Goal: Find specific page/section: Find specific page/section

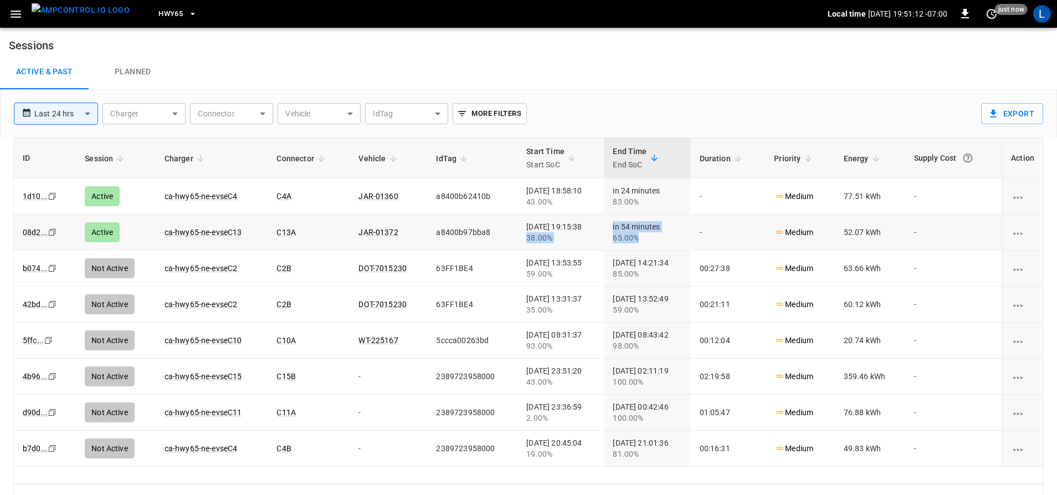
drag, startPoint x: 504, startPoint y: 235, endPoint x: 659, endPoint y: 245, distance: 155.4
click at [659, 245] on tr "08d2 ... Copy Active ca-hwy65-ne-evseC13 C13A JAR-01372 a8400b97bba8 [DATE] 19:…" at bounding box center [528, 232] width 1029 height 36
click at [659, 243] on div "65.00%" at bounding box center [647, 237] width 69 height 11
click at [232, 237] on link "ca-hwy65-ne-evseC13" at bounding box center [203, 231] width 82 height 13
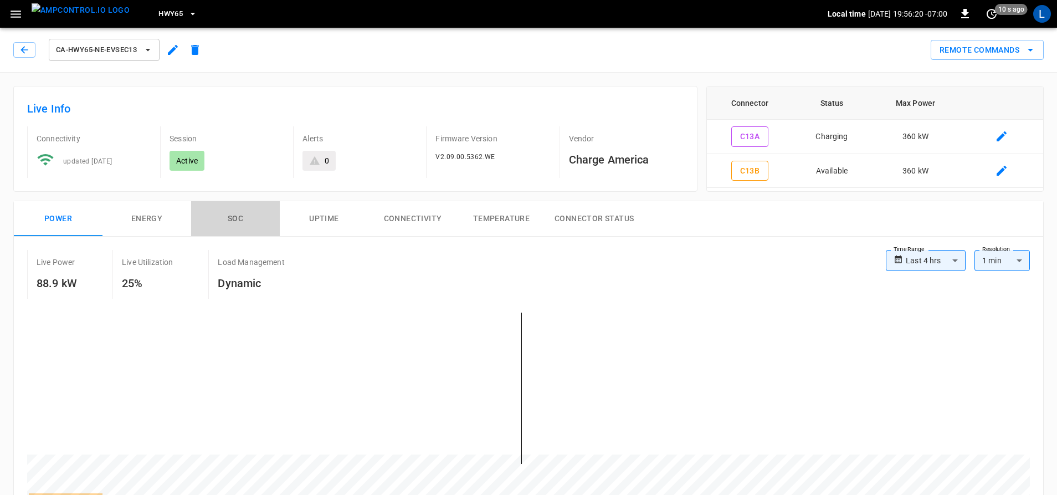
click at [234, 213] on button "SOC" at bounding box center [235, 218] width 89 height 35
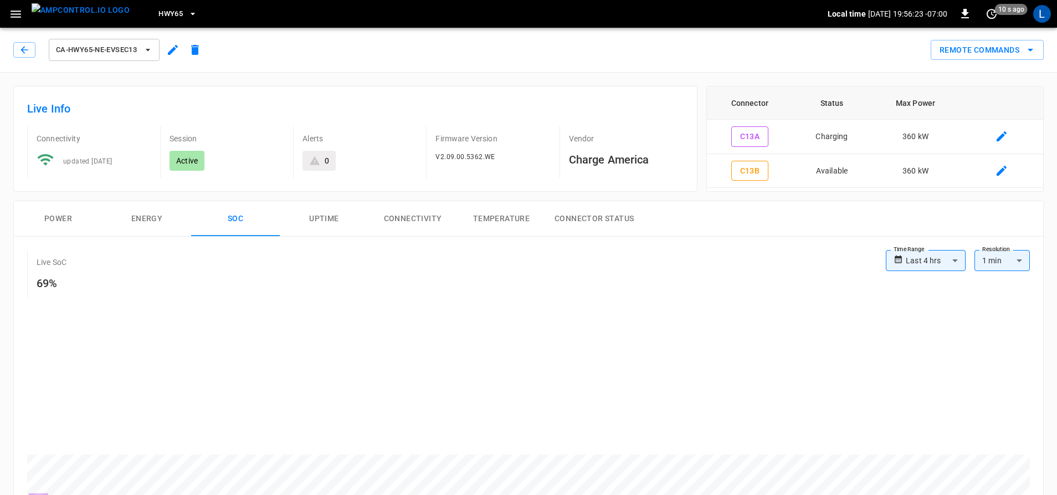
click at [63, 217] on button "Power" at bounding box center [58, 218] width 89 height 35
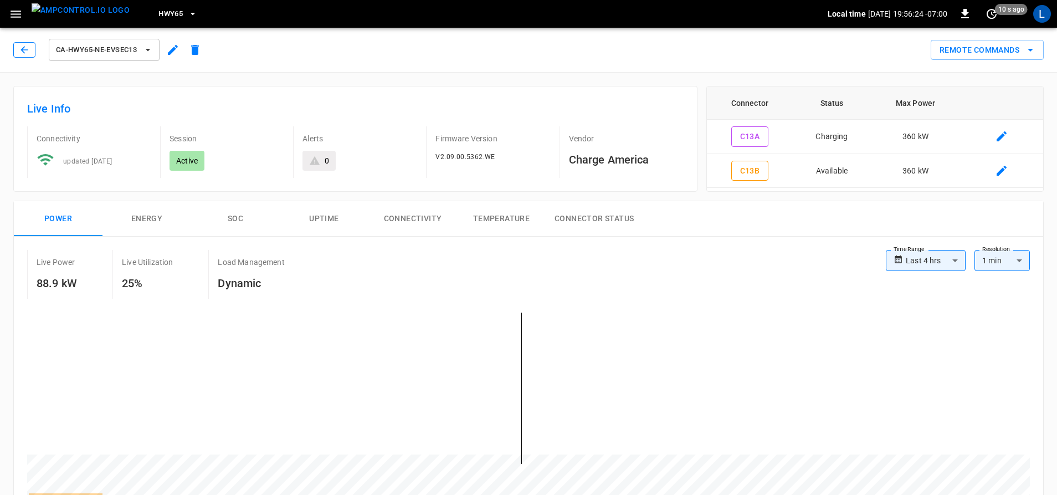
click at [13, 49] on button "button" at bounding box center [24, 50] width 22 height 16
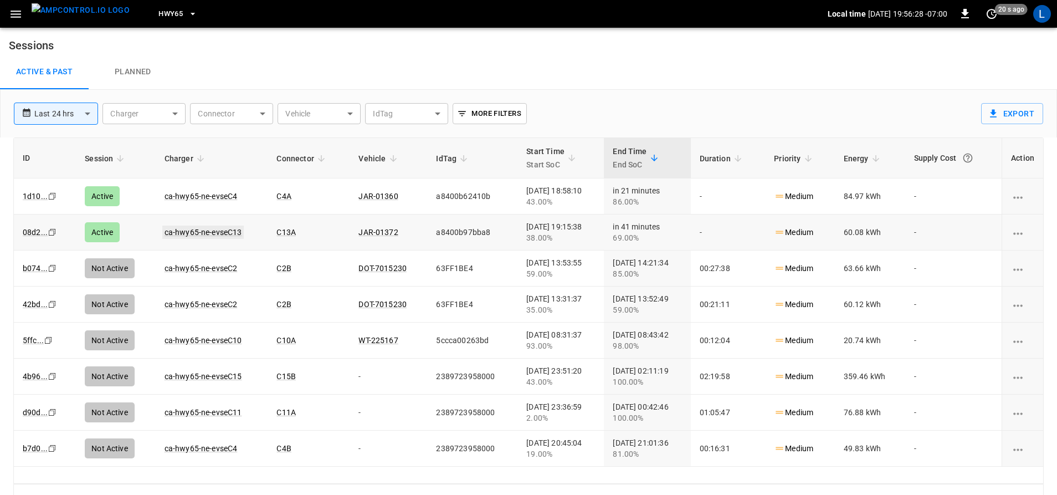
click at [228, 235] on link "ca-hwy65-ne-evseC13" at bounding box center [203, 231] width 82 height 13
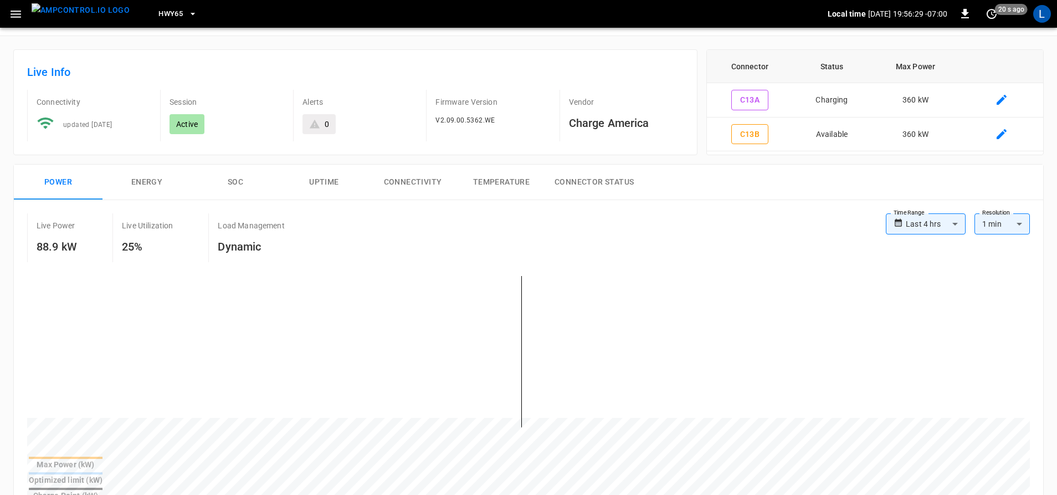
scroll to position [55, 0]
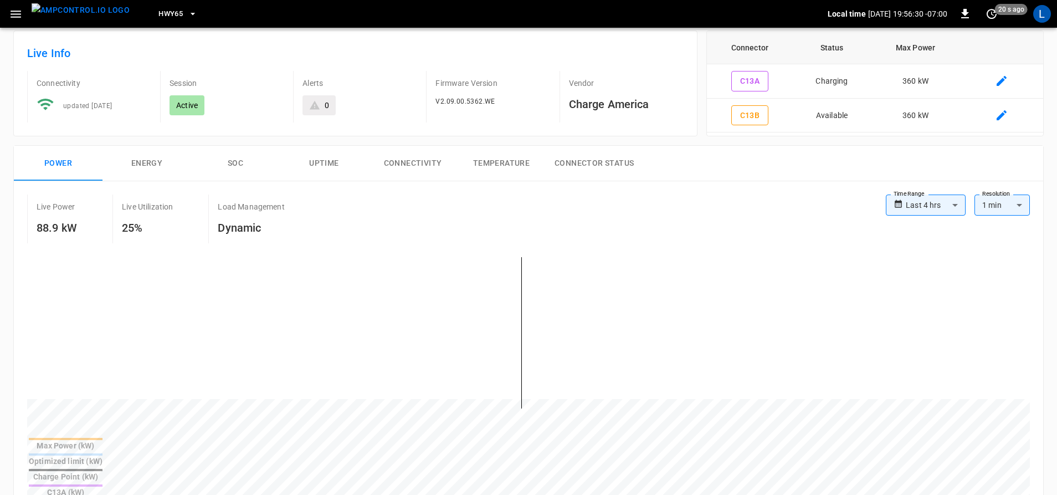
click at [240, 164] on button "SOC" at bounding box center [235, 163] width 89 height 35
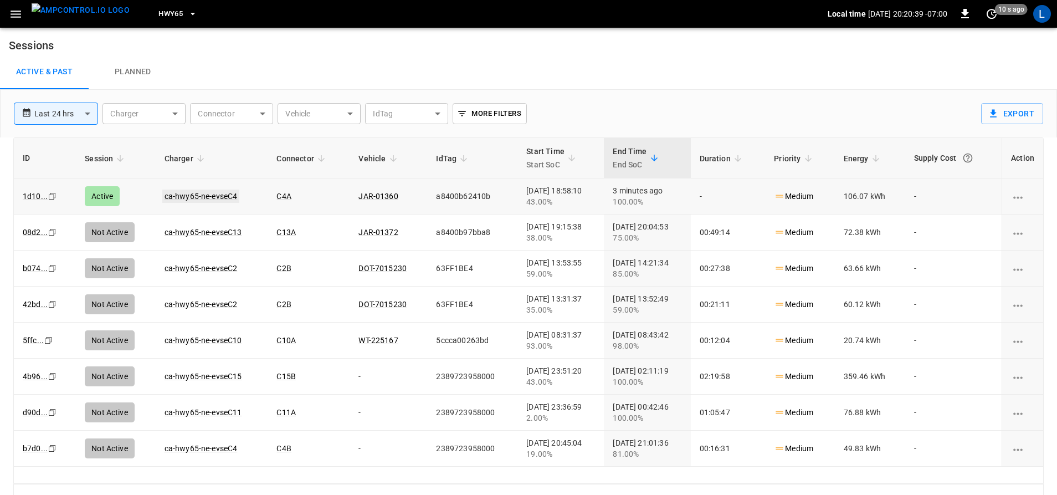
click at [195, 195] on link "ca-hwy65-ne-evseC4" at bounding box center [201, 195] width 78 height 13
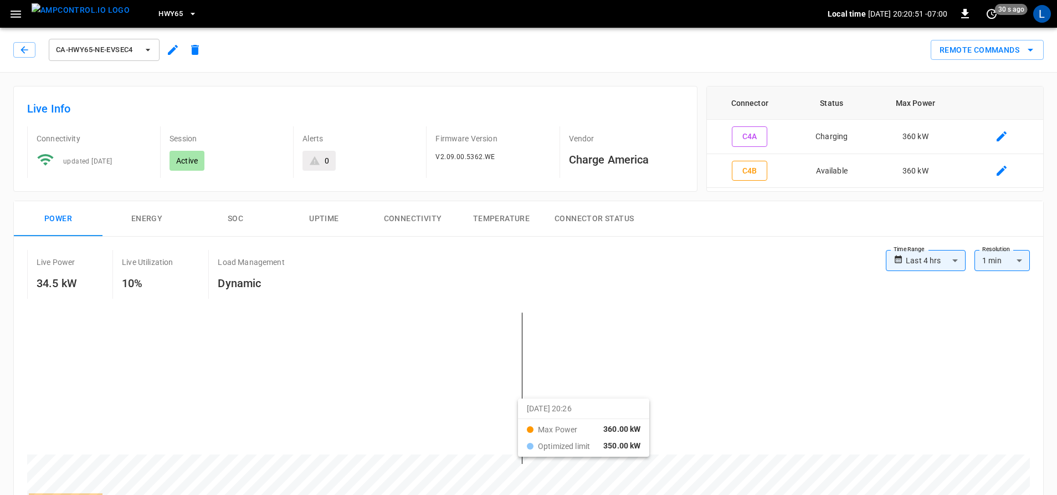
click at [30, 48] on button "button" at bounding box center [24, 50] width 22 height 16
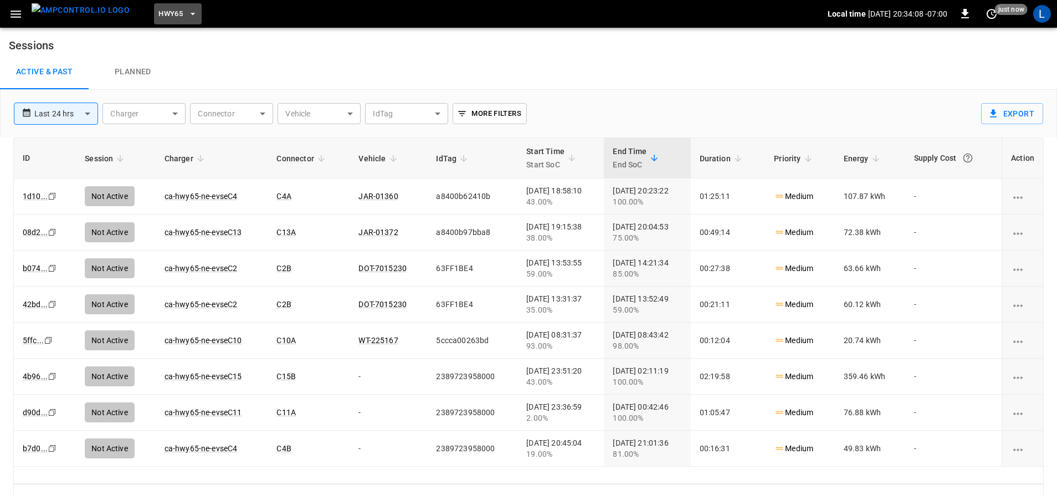
click at [187, 14] on icon "button" at bounding box center [192, 13] width 11 height 11
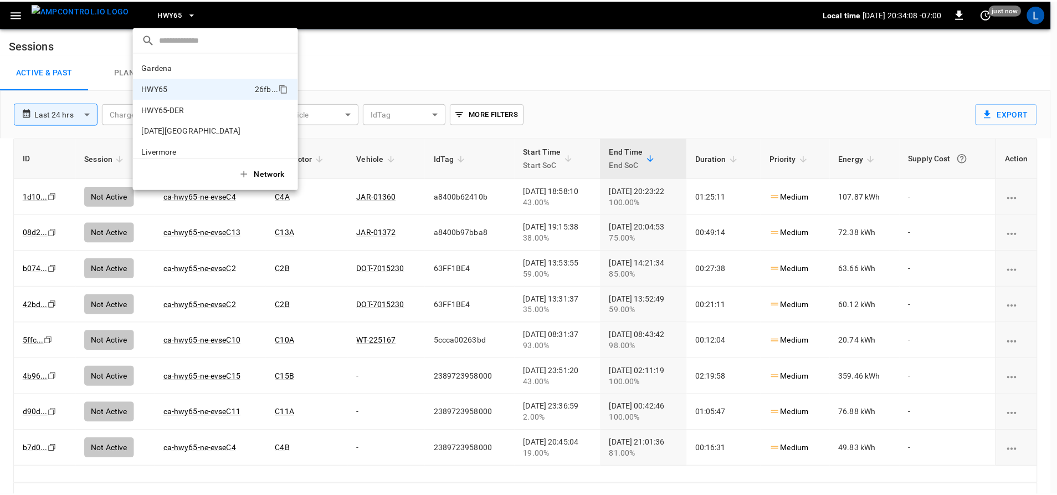
scroll to position [18, 0]
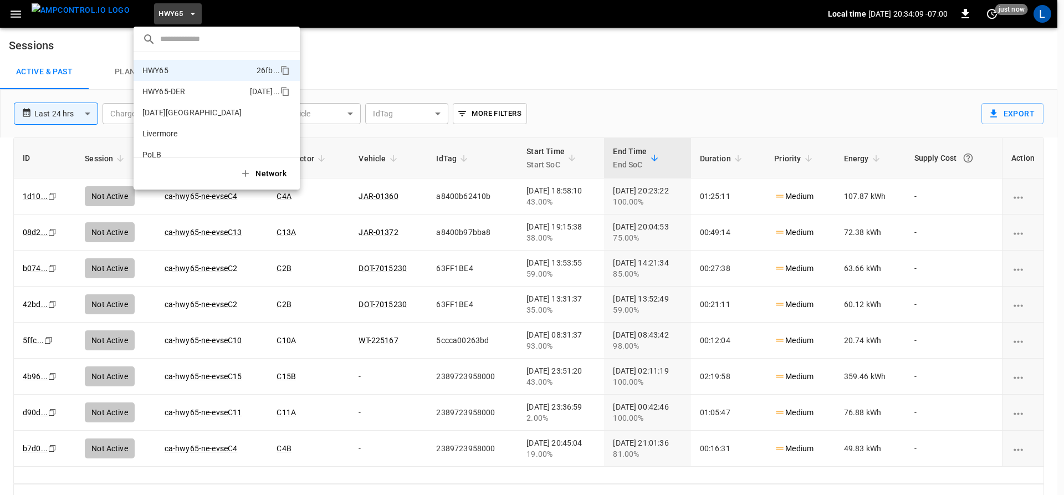
click at [189, 87] on li "HWY65-DER [DATE].." at bounding box center [216, 91] width 166 height 21
